Goal: Check status: Check status

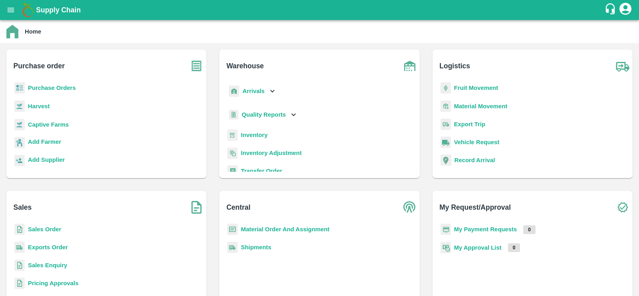
click at [44, 228] on b "Sales Order" at bounding box center [44, 229] width 33 height 6
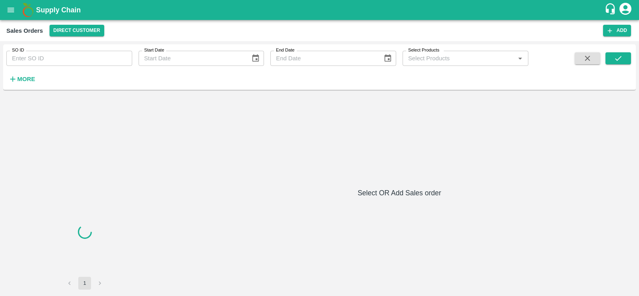
click at [53, 64] on input "SO ID" at bounding box center [69, 58] width 126 height 15
paste input "599135"
type input "599135"
click at [619, 56] on icon "submit" at bounding box center [618, 58] width 9 height 9
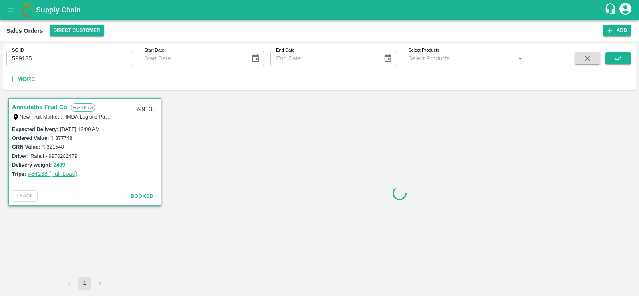
click at [42, 172] on link "#84238 (Full Load)" at bounding box center [53, 174] width 50 height 6
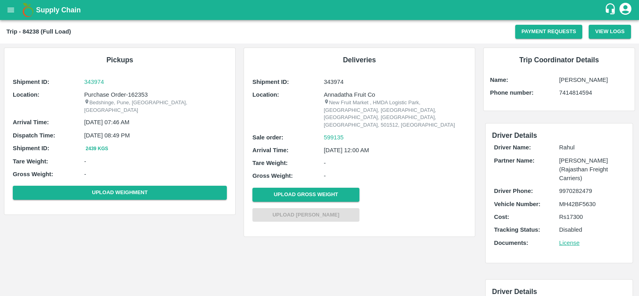
click at [335, 81] on p "343974" at bounding box center [395, 81] width 143 height 9
copy p "343974"
copy div "599135"
drag, startPoint x: 354, startPoint y: 130, endPoint x: 314, endPoint y: 130, distance: 40.3
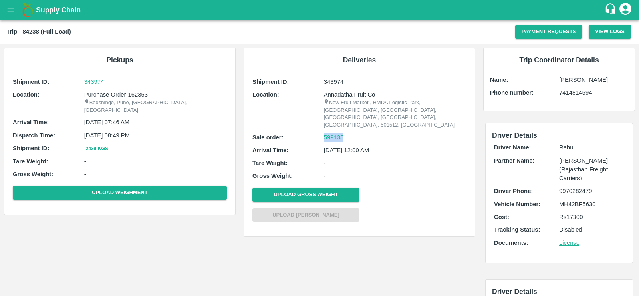
click at [314, 133] on div "Sale order: 599135" at bounding box center [359, 137] width 214 height 9
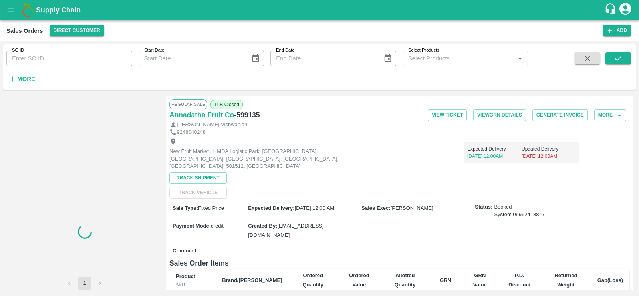
click at [66, 60] on input "SO ID" at bounding box center [69, 58] width 126 height 15
paste input "603674"
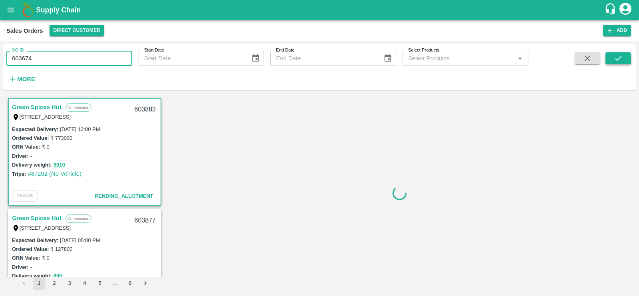
type input "603674"
click at [615, 55] on icon "submit" at bounding box center [618, 58] width 9 height 9
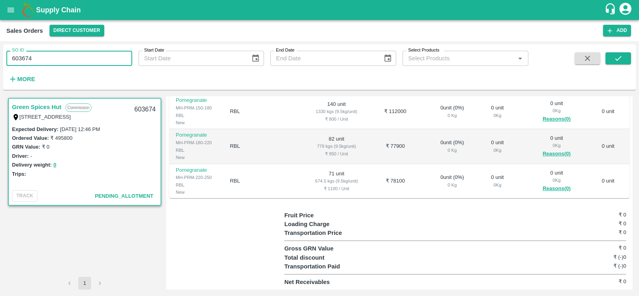
click at [75, 60] on input "603674" at bounding box center [69, 58] width 126 height 15
paste input "text"
click at [622, 56] on icon "submit" at bounding box center [618, 58] width 9 height 9
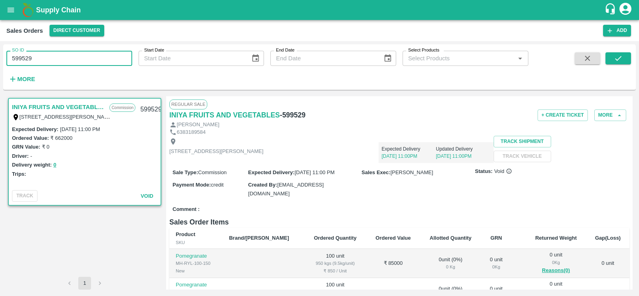
click at [52, 62] on input "599529" at bounding box center [69, 58] width 126 height 15
paste input "text"
type input "595979"
click at [619, 60] on icon "submit" at bounding box center [618, 58] width 9 height 9
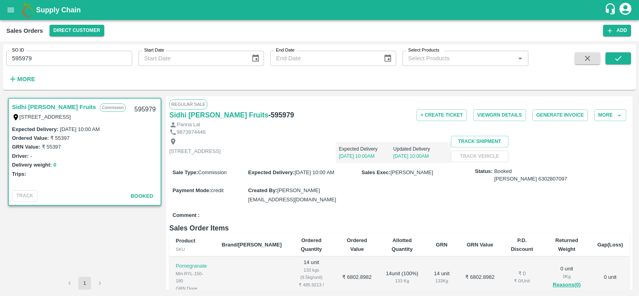
click at [54, 165] on button "0" at bounding box center [55, 165] width 3 height 9
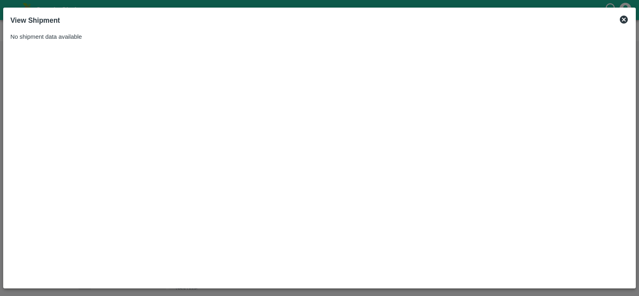
click at [624, 17] on icon at bounding box center [624, 20] width 8 height 8
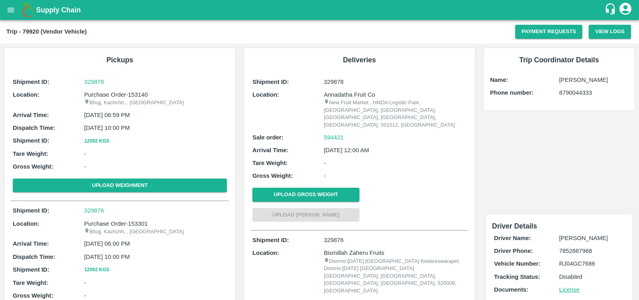
scroll to position [20, 0]
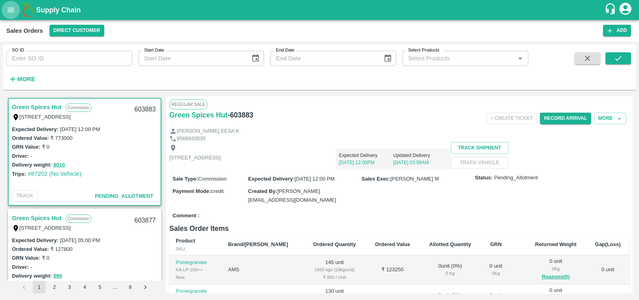
click at [10, 13] on icon "open drawer" at bounding box center [10, 10] width 9 height 9
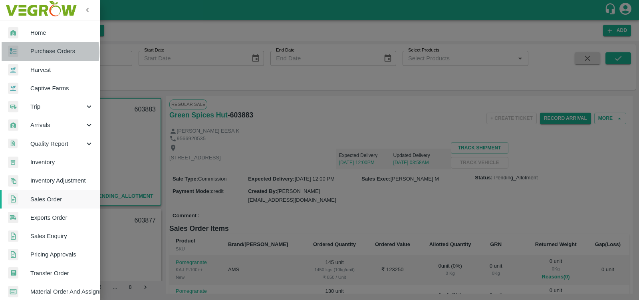
click at [43, 52] on span "Purchase Orders" at bounding box center [61, 51] width 63 height 9
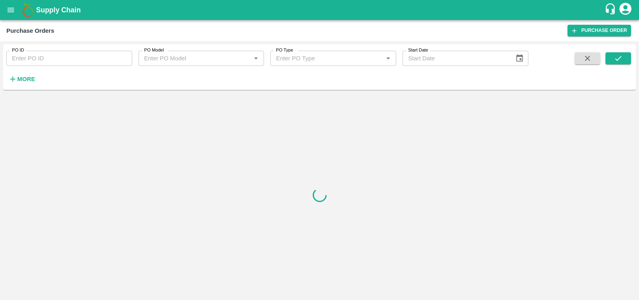
click at [55, 55] on input "PO ID" at bounding box center [69, 58] width 126 height 15
paste input "1659483 1659655 1659484 1659656 1659657 1659485 1659645 1659486 1659646 1659658…"
type input "1659483 1659655 1659484 1659656 1659657 1659485 1659645 1659486 1659646 1659658…"
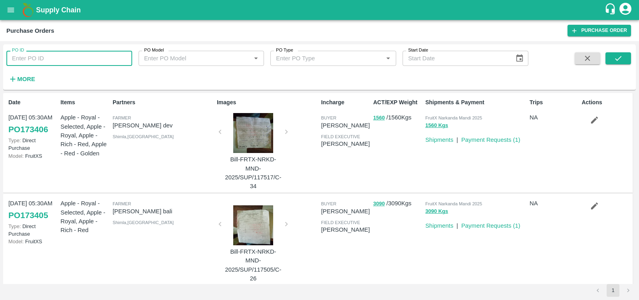
paste input "text"
type input "148064"
click at [613, 58] on button "submit" at bounding box center [619, 58] width 26 height 12
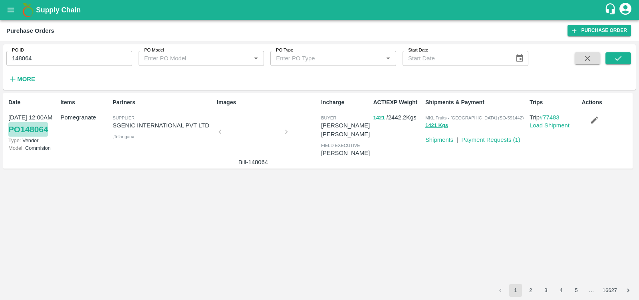
click at [38, 131] on link "PO 148064" at bounding box center [28, 129] width 40 height 14
click at [553, 116] on link "#77483" at bounding box center [550, 117] width 20 height 6
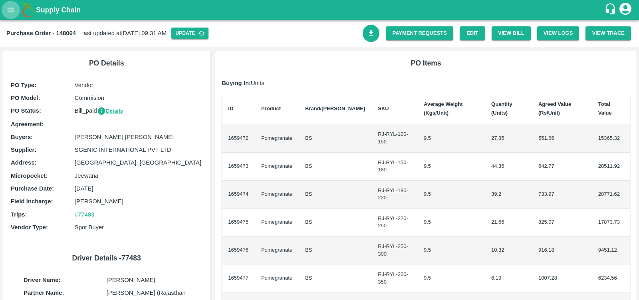
click at [6, 14] on icon "open drawer" at bounding box center [10, 10] width 9 height 9
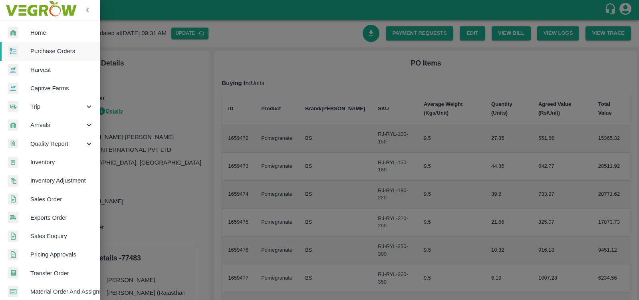
click at [47, 104] on span "Trip" at bounding box center [57, 106] width 54 height 9
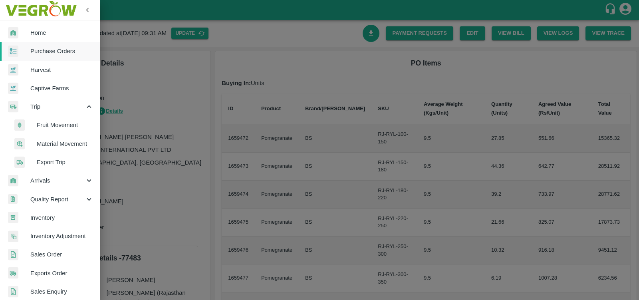
click at [53, 127] on span "Fruit Movement" at bounding box center [65, 125] width 57 height 9
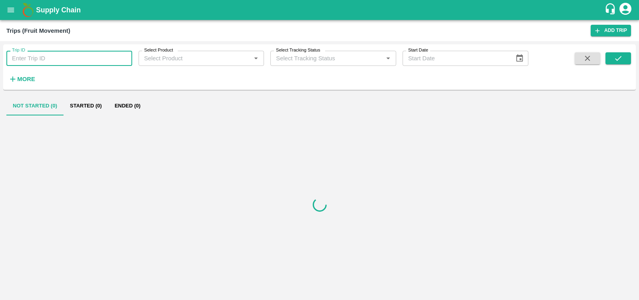
click at [62, 63] on input "Trip ID" at bounding box center [69, 58] width 126 height 15
paste input "77799"
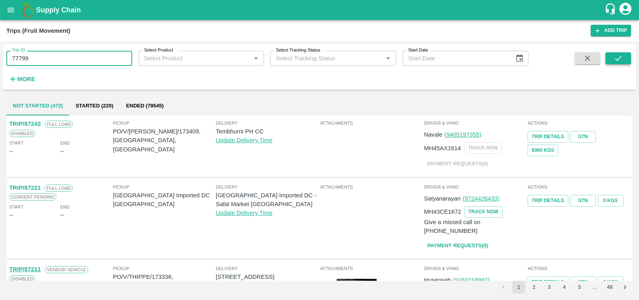
click at [618, 60] on icon "submit" at bounding box center [618, 58] width 6 height 5
click at [60, 59] on input "77799" at bounding box center [69, 58] width 126 height 15
type input "77799"
click at [615, 63] on button "submit" at bounding box center [619, 58] width 26 height 12
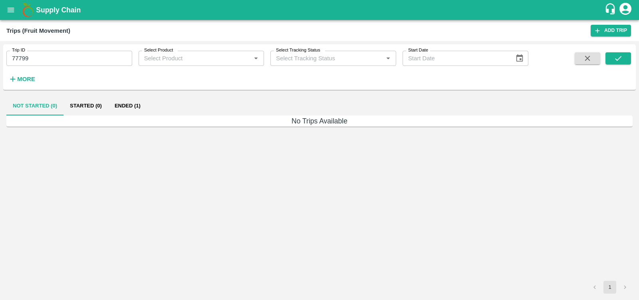
click at [121, 110] on button "Ended (1)" at bounding box center [127, 105] width 39 height 19
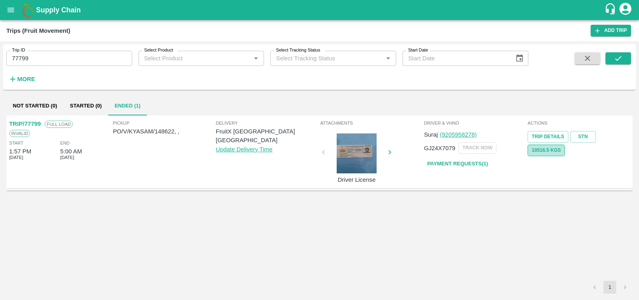
click at [548, 149] on button "10516.5 Kgs" at bounding box center [546, 151] width 37 height 12
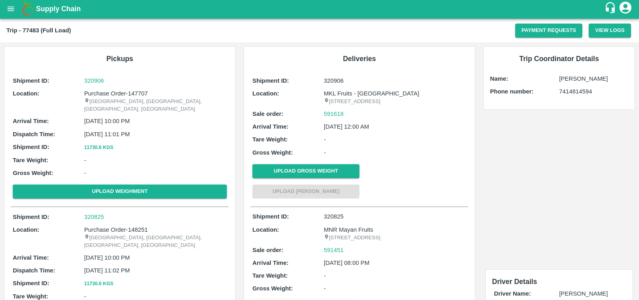
scroll to position [1, 0]
